Goal: Check status: Check status

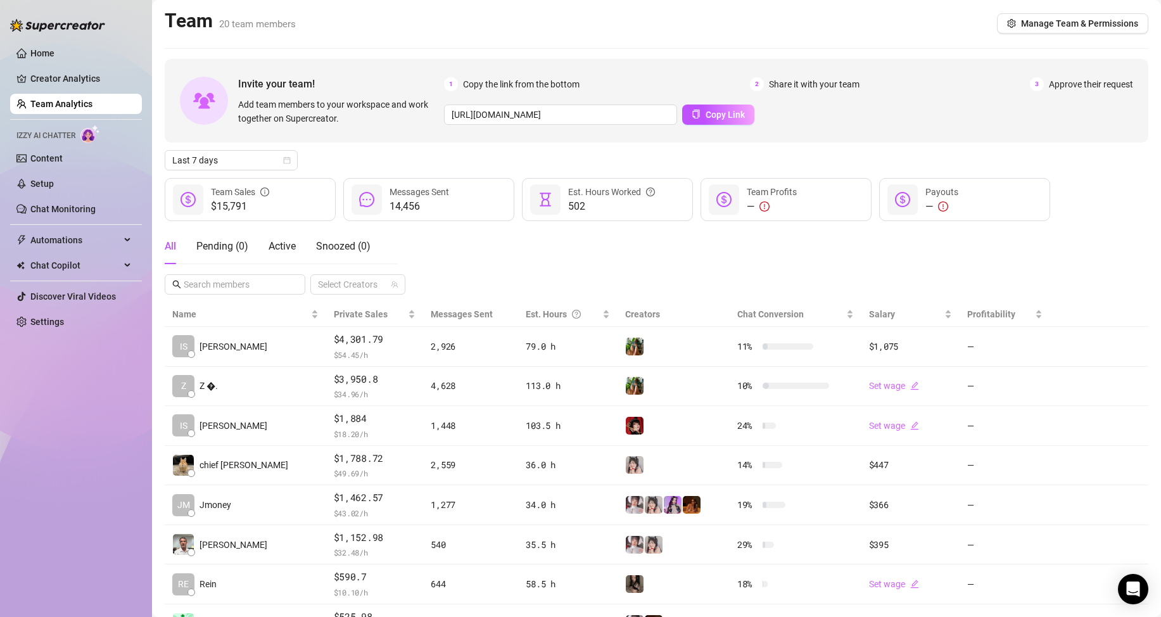
scroll to position [180, 0]
click at [487, 269] on div "All Pending ( 0 ) Active Snoozed ( 0 ) Select Creators" at bounding box center [657, 262] width 984 height 66
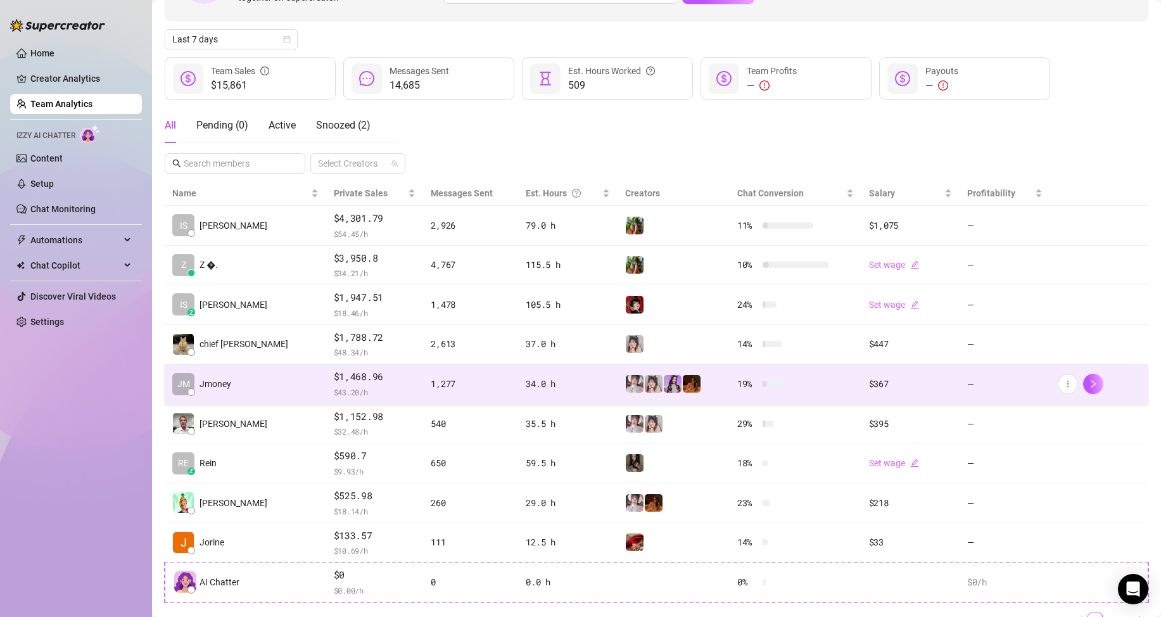
scroll to position [127, 0]
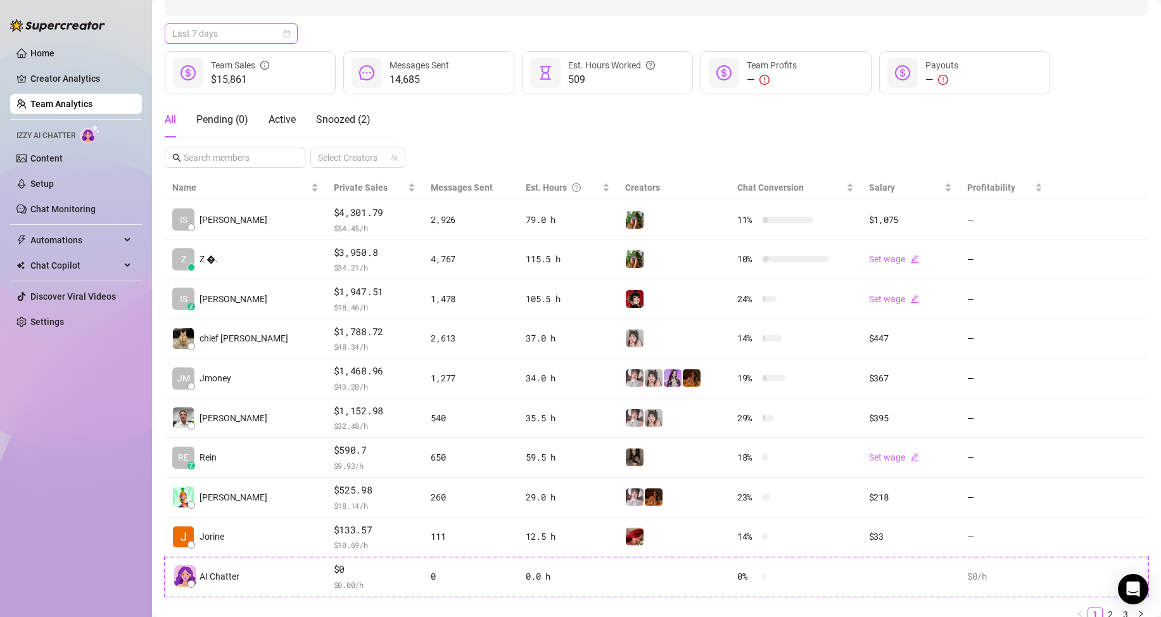
click at [243, 43] on div "Last 7 days" at bounding box center [231, 33] width 133 height 20
click at [221, 138] on div "Custom date" at bounding box center [231, 140] width 113 height 14
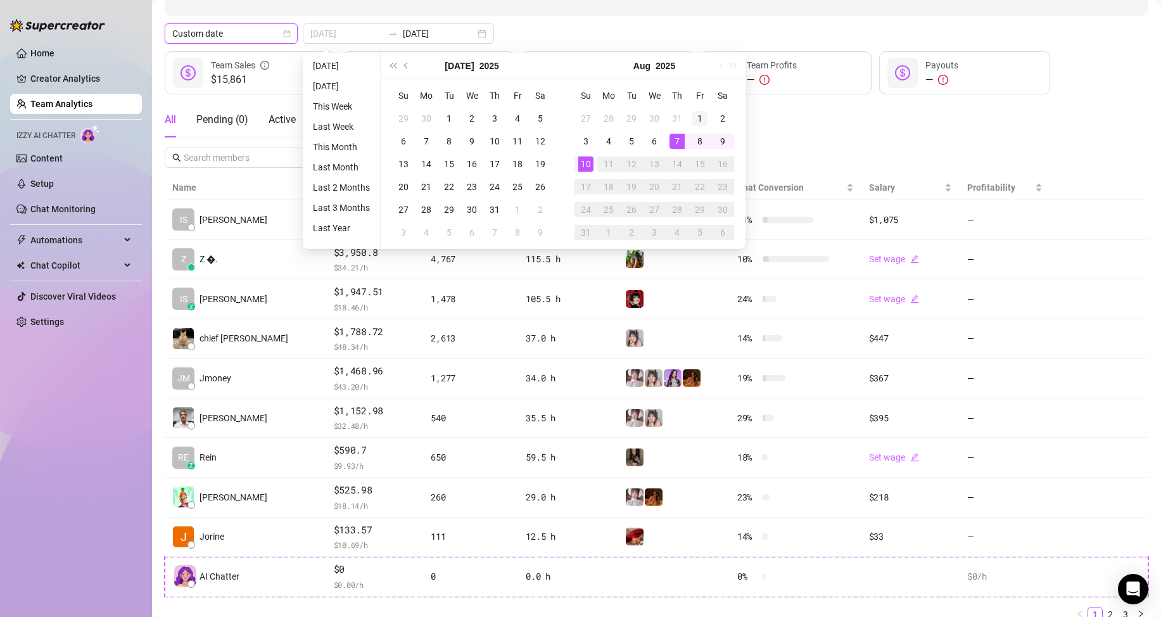
type input "[DATE]"
click at [700, 118] on div "1" at bounding box center [700, 118] width 15 height 15
type input "[DATE]"
click at [584, 167] on div "10" at bounding box center [586, 164] width 15 height 15
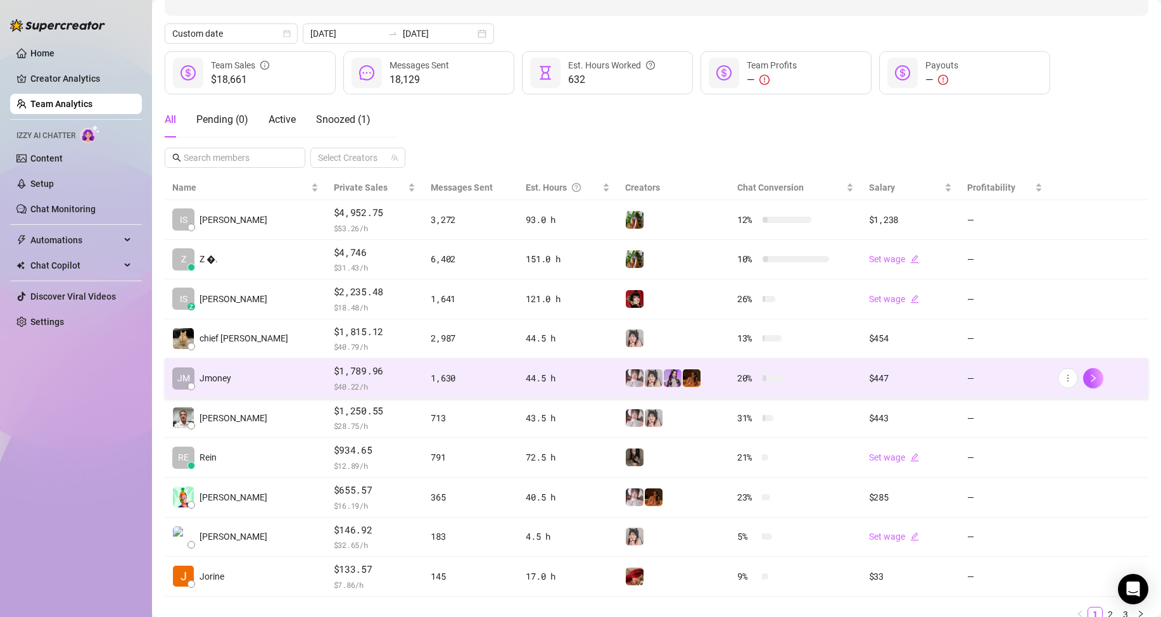
click at [255, 383] on td "[PERSON_NAME]" at bounding box center [246, 379] width 162 height 40
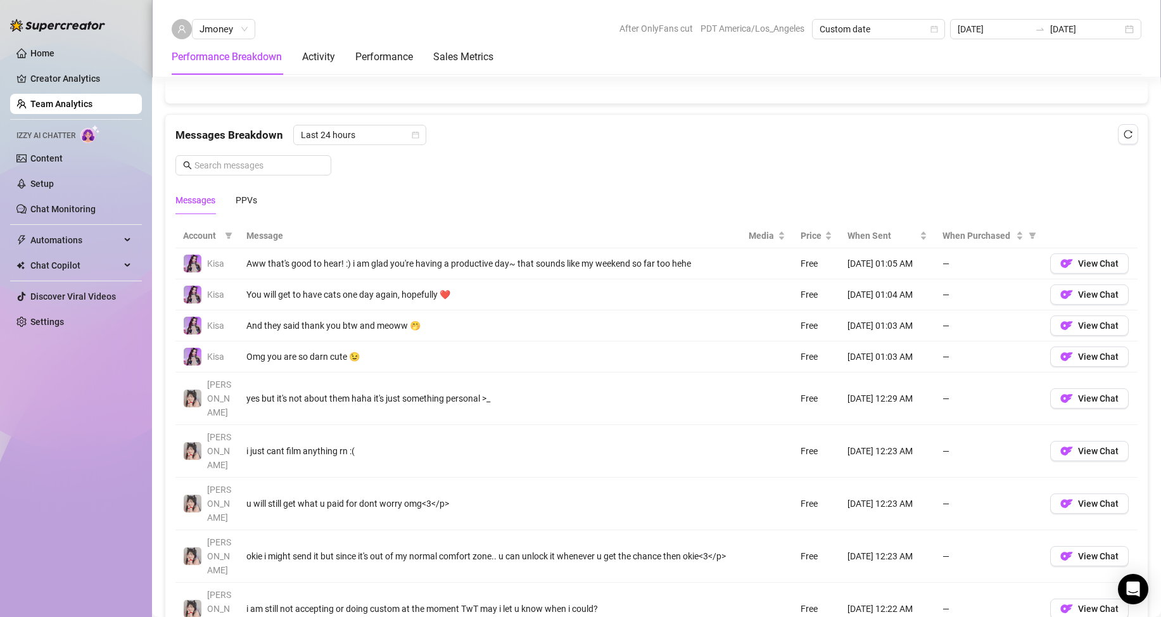
scroll to position [824, 0]
